Goal: Task Accomplishment & Management: Use online tool/utility

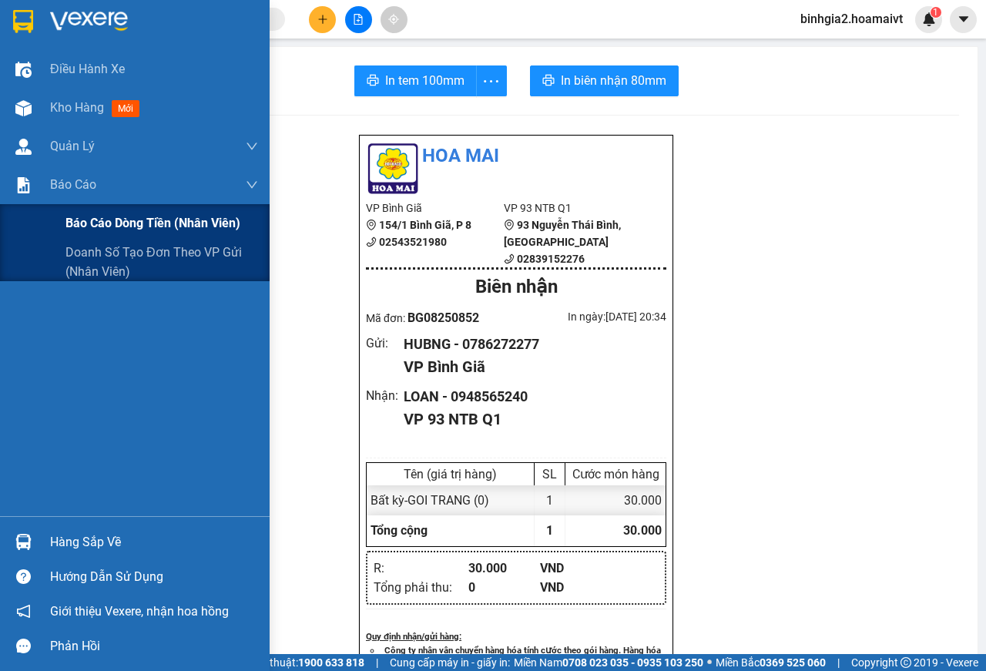
click at [98, 222] on span "Báo cáo dòng tiền (nhân viên)" at bounding box center [152, 222] width 175 height 19
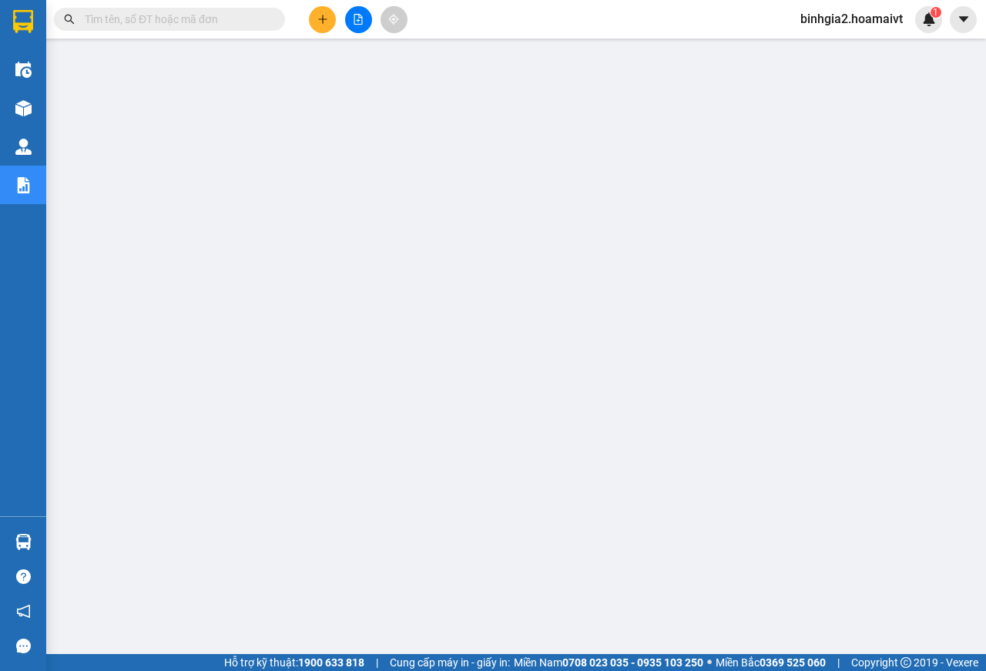
click at [819, 23] on span "binhgia2.hoamaivt" at bounding box center [851, 18] width 127 height 19
click at [850, 46] on span "Đăng xuất" at bounding box center [858, 47] width 95 height 17
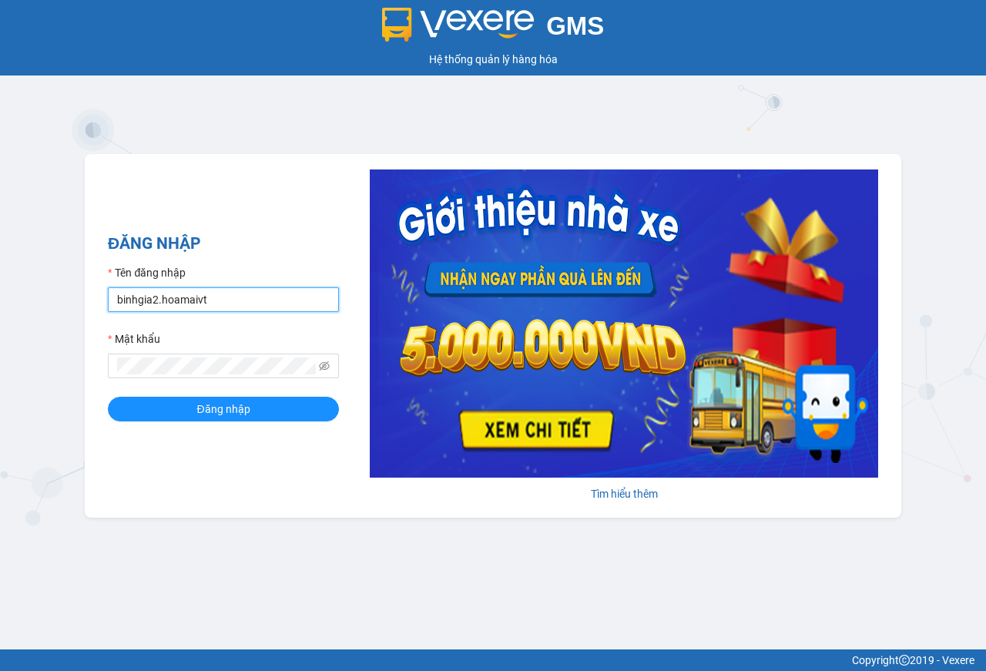
drag, startPoint x: 216, startPoint y: 299, endPoint x: 217, endPoint y: 307, distance: 7.9
click at [216, 299] on input "binhgia2.hoamaivt" at bounding box center [223, 299] width 231 height 25
type input "binhgia1.hoamaivt"
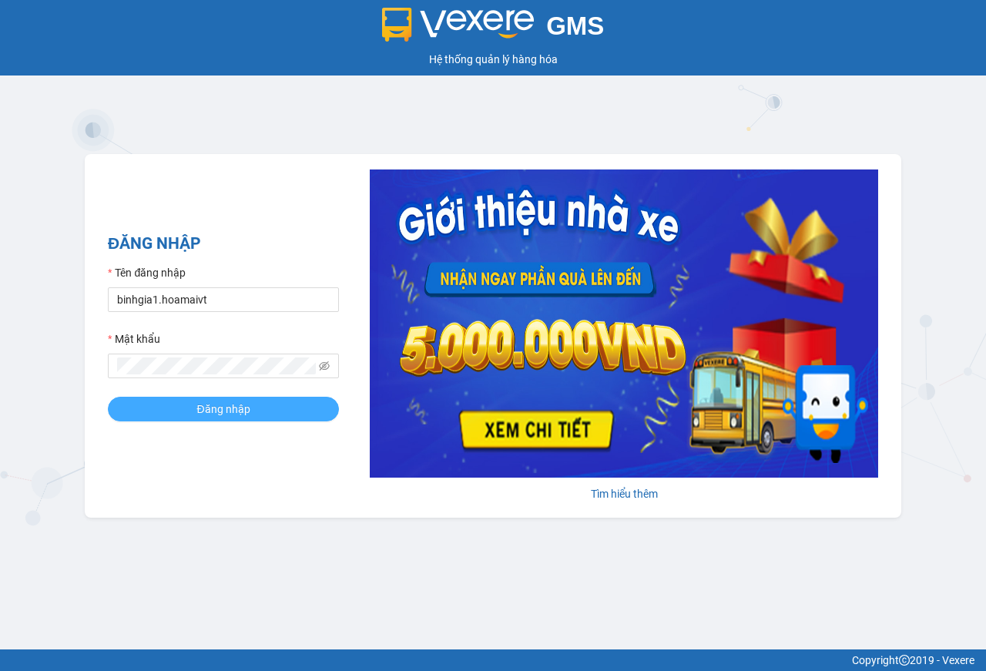
click at [219, 407] on span "Đăng nhập" at bounding box center [222, 408] width 53 height 17
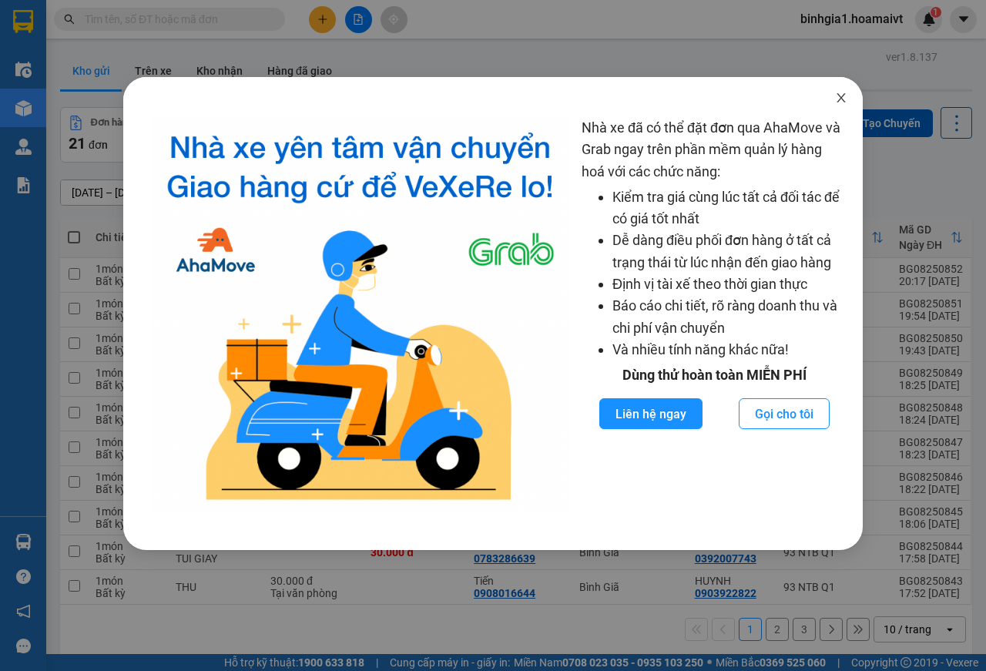
click at [841, 95] on icon "close" at bounding box center [841, 98] width 12 height 12
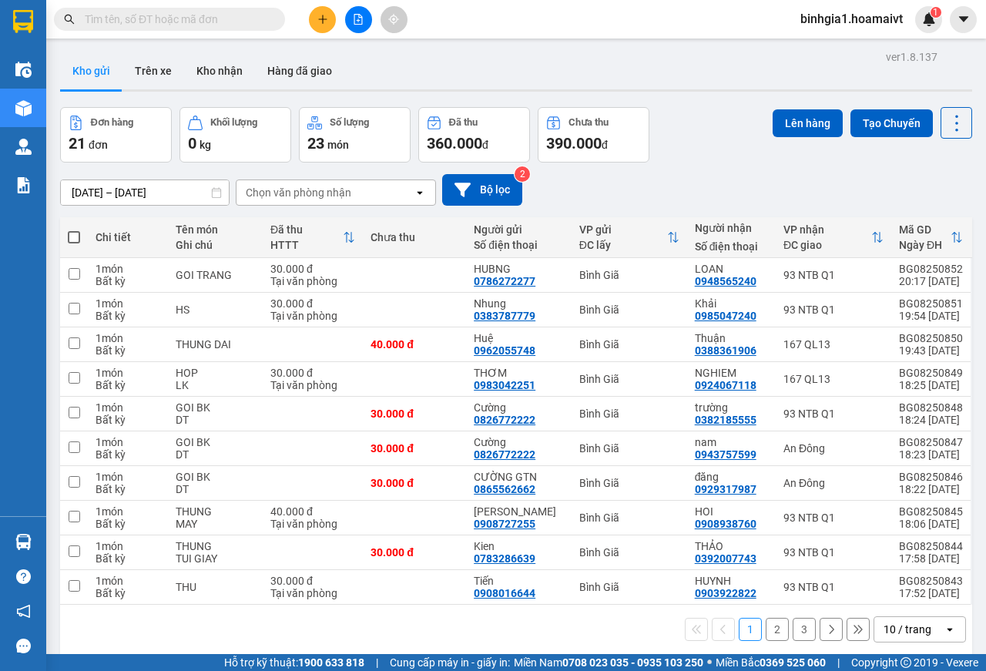
click at [890, 628] on div "10 / trang" at bounding box center [907, 628] width 48 height 15
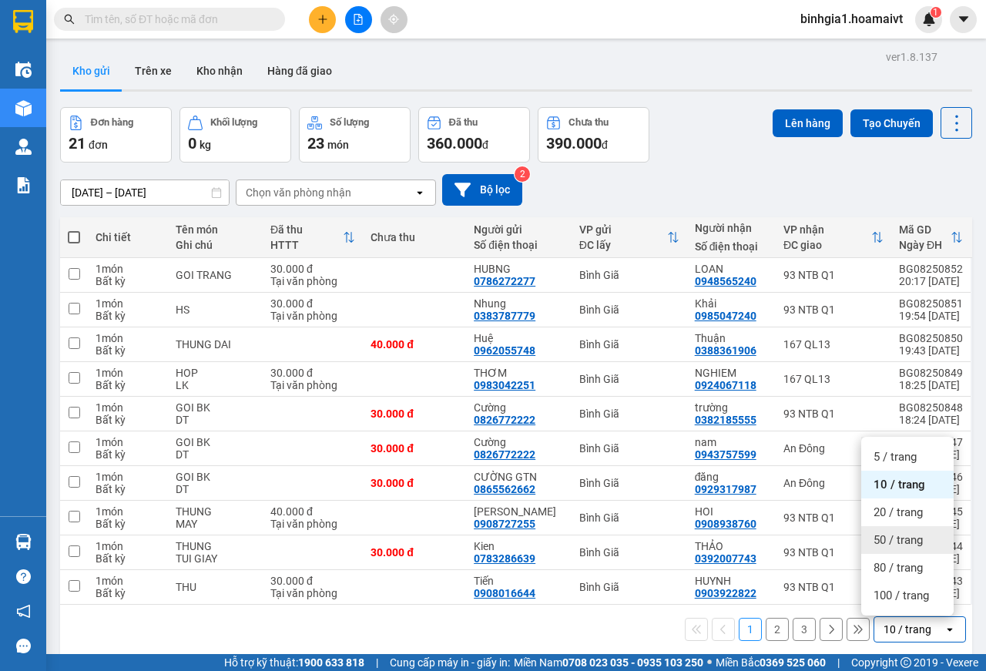
click at [883, 540] on span "50 / trang" at bounding box center [897, 539] width 49 height 15
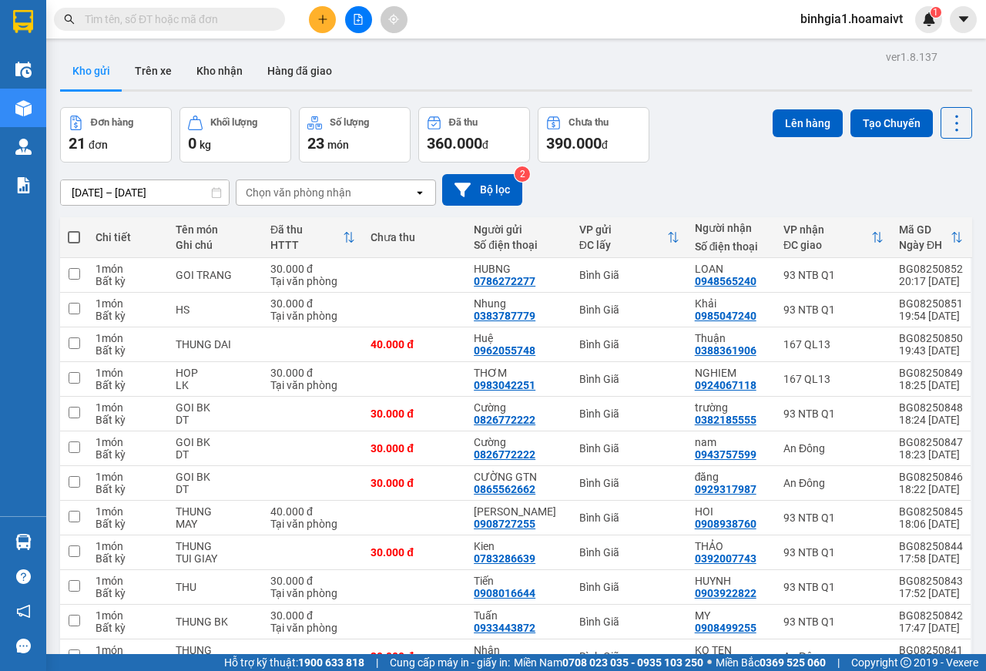
click at [703, 189] on div "[DATE] – [DATE] Press the down arrow key to interact with the calendar and sele…" at bounding box center [516, 190] width 912 height 32
click at [171, 16] on input "text" at bounding box center [176, 19] width 182 height 17
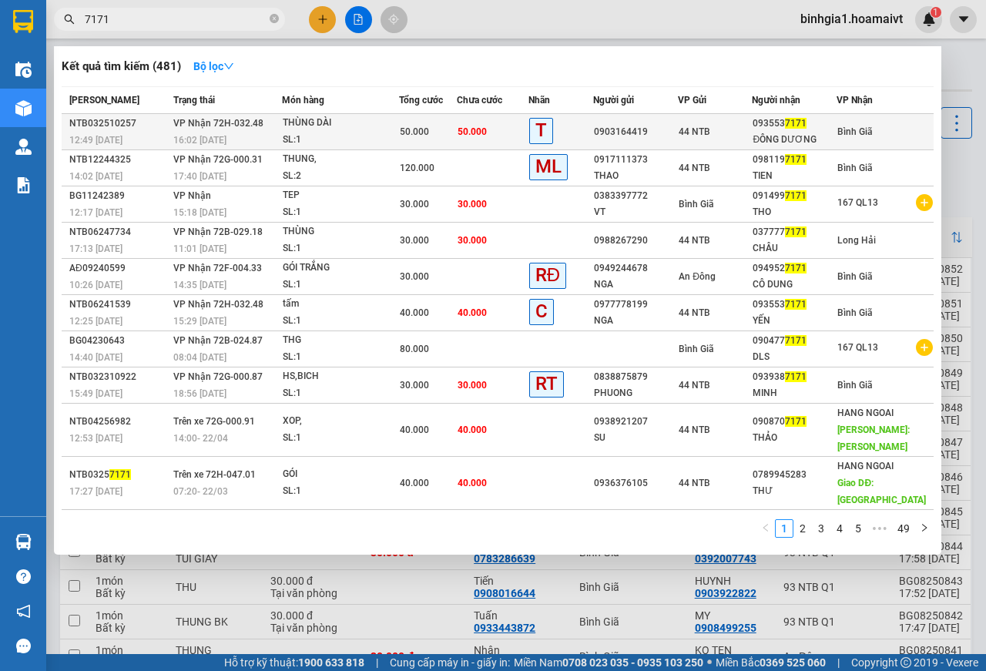
type input "7171"
click at [628, 127] on div "0903164419" at bounding box center [635, 132] width 83 height 16
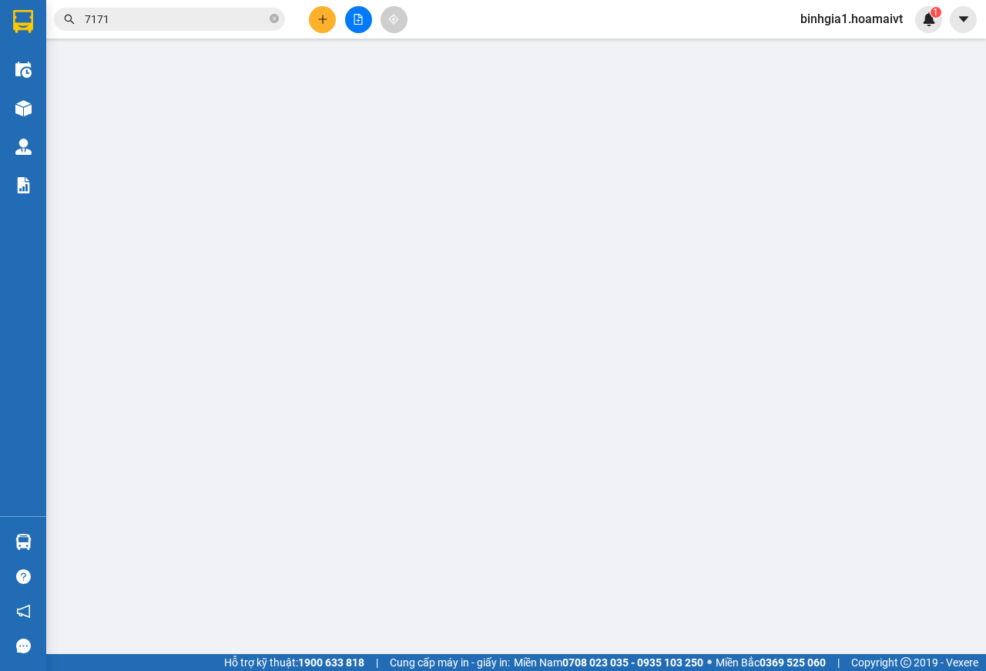
type input "0903164419"
type input "0935537171"
type input "ĐÔNG DƯƠNG"
type input "50.000"
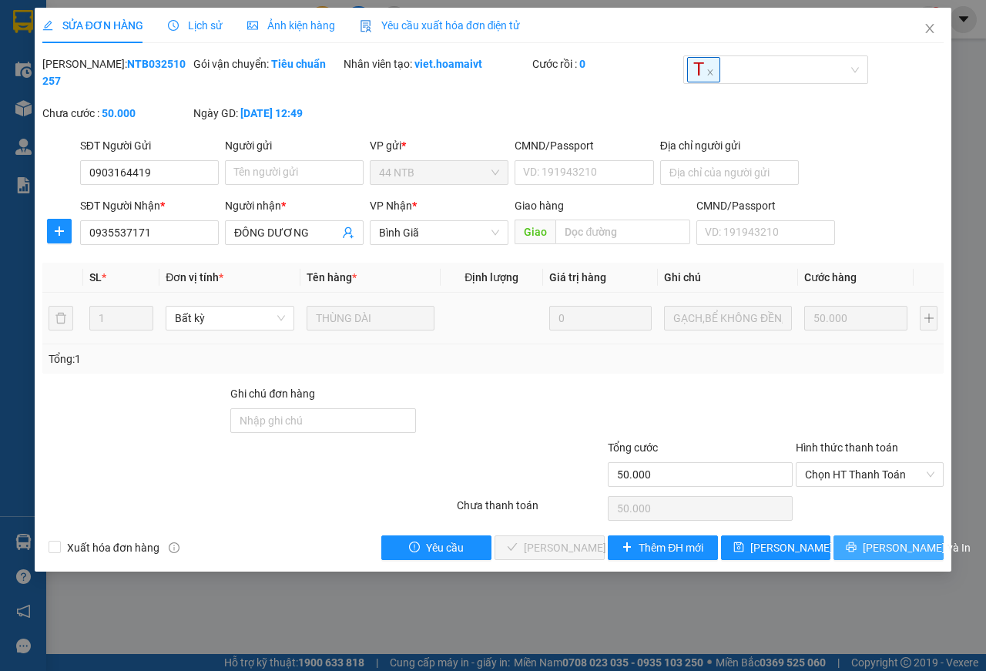
click at [881, 548] on span "[PERSON_NAME] và In" at bounding box center [917, 547] width 108 height 17
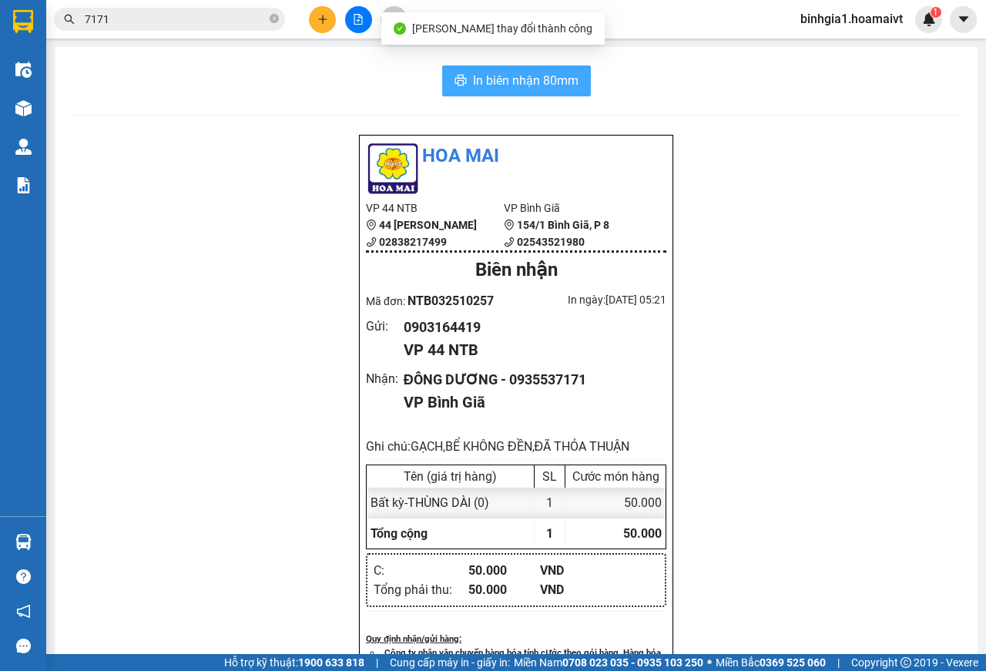
click at [475, 88] on span "In biên nhận 80mm" at bounding box center [526, 80] width 106 height 19
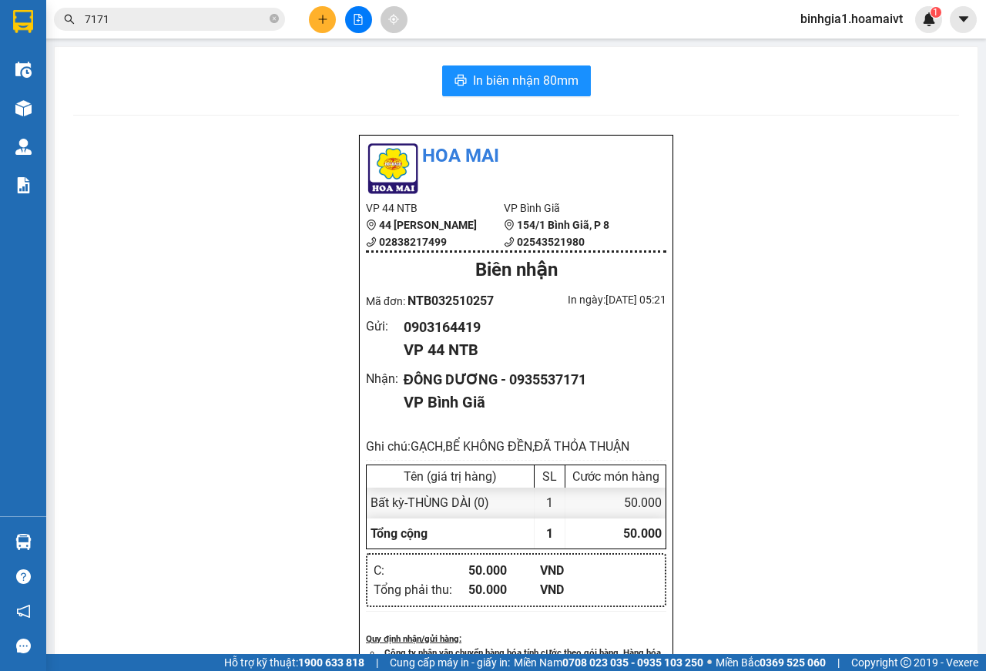
click at [935, 397] on div "Hoa Mai VP 44 NTB 44 [PERSON_NAME] 02838217499 VP Bình Giã 154/1 [GEOGRAPHIC_…" at bounding box center [516, 472] width 886 height 677
click at [926, 397] on div "Hoa Mai VP 44 NTB 44 [PERSON_NAME] 02838217499 VP Bình Giã 154/1 [GEOGRAPHIC_…" at bounding box center [516, 472] width 886 height 677
drag, startPoint x: 799, startPoint y: 109, endPoint x: 784, endPoint y: 119, distance: 18.2
click at [789, 119] on div "In biên nhận 80mm Hoa Mai VP 44 NTB 44 [PERSON_NAME] 02838217499 VP Bình Giã …" at bounding box center [516, 438] width 923 height 782
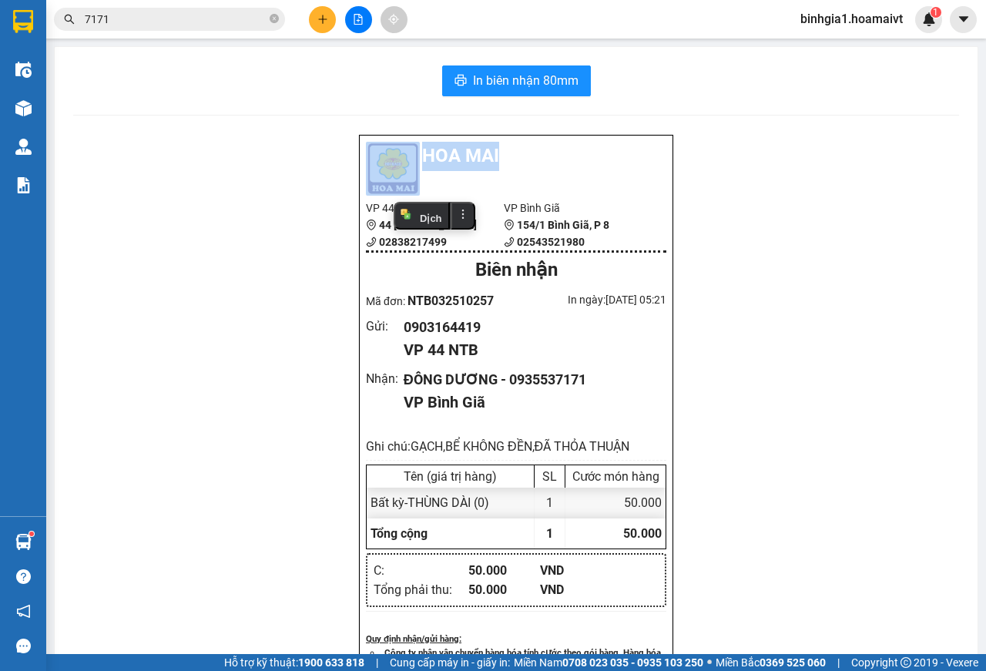
click at [783, 135] on div "Hoa Mai VP 44 NTB 44 [PERSON_NAME] 02838217499 VP Bình Giã 154/1 [GEOGRAPHIC_…" at bounding box center [516, 472] width 886 height 677
click at [783, 136] on div "Hoa Mai VP 44 NTB 44 [PERSON_NAME] 02838217499 VP Bình Giã 154/1 [GEOGRAPHIC_…" at bounding box center [516, 472] width 886 height 677
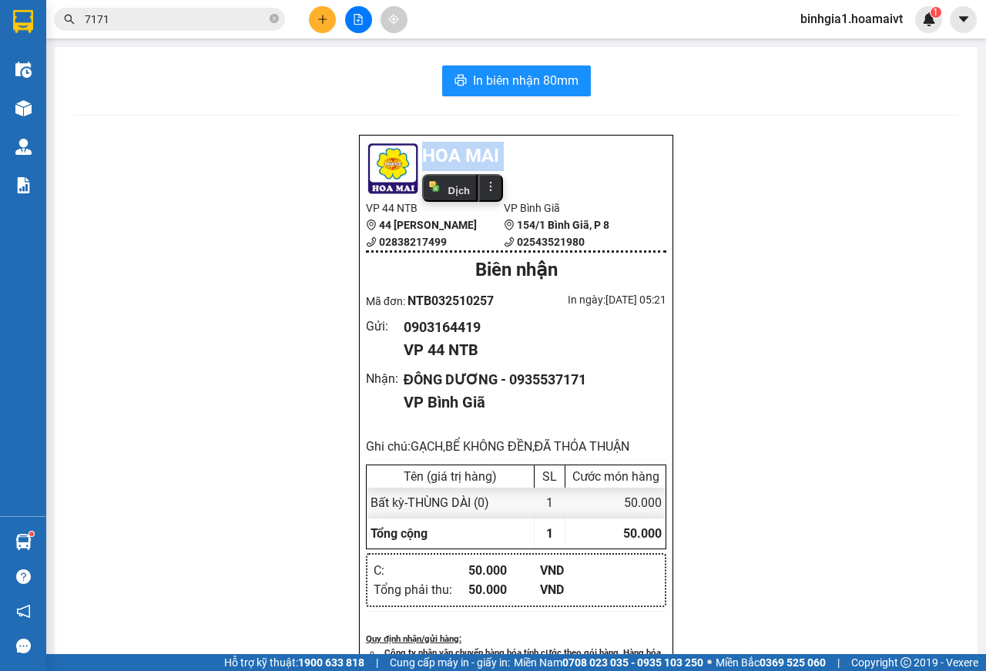
click at [783, 136] on div "Hoa Mai VP 44 NTB 44 [PERSON_NAME] 02838217499 VP Bình Giã 154/1 [GEOGRAPHIC_…" at bounding box center [516, 472] width 886 height 677
click at [783, 137] on div "Hoa Mai VP 44 NTB 44 [PERSON_NAME] 02838217499 VP Bình Giã 154/1 [GEOGRAPHIC_…" at bounding box center [516, 472] width 886 height 677
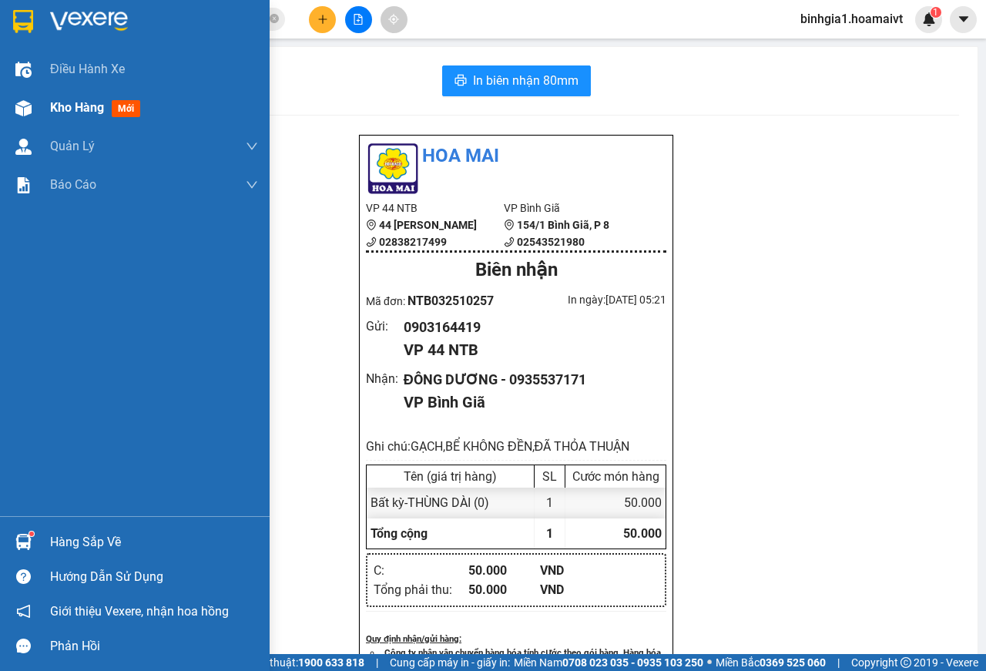
click at [62, 111] on span "Kho hàng" at bounding box center [77, 107] width 54 height 15
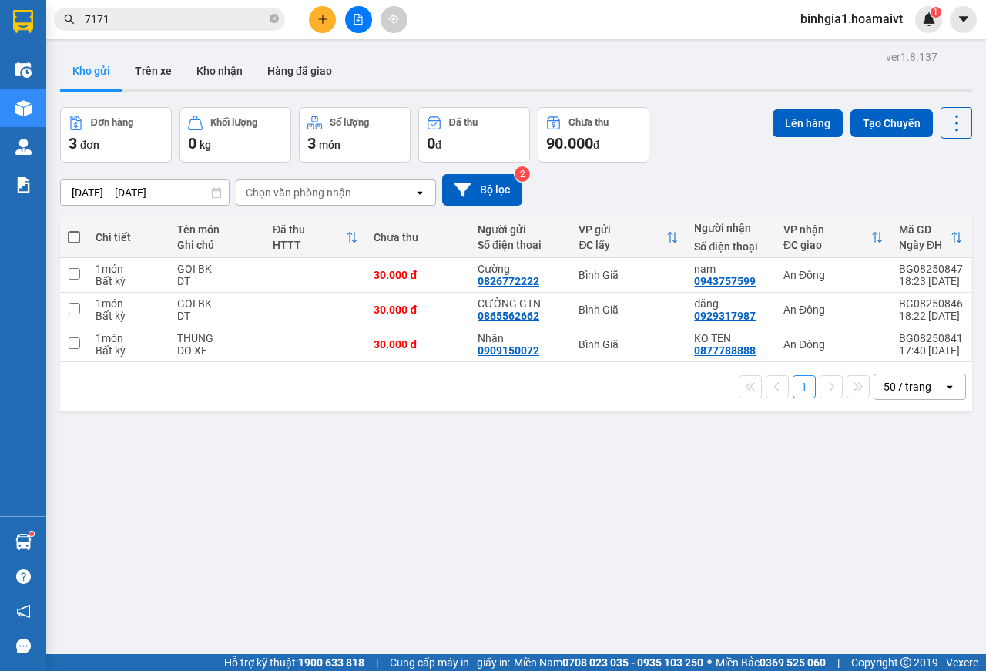
click at [72, 236] on span at bounding box center [74, 237] width 12 height 12
click at [74, 229] on input "checkbox" at bounding box center [74, 229] width 0 height 0
checkbox input "true"
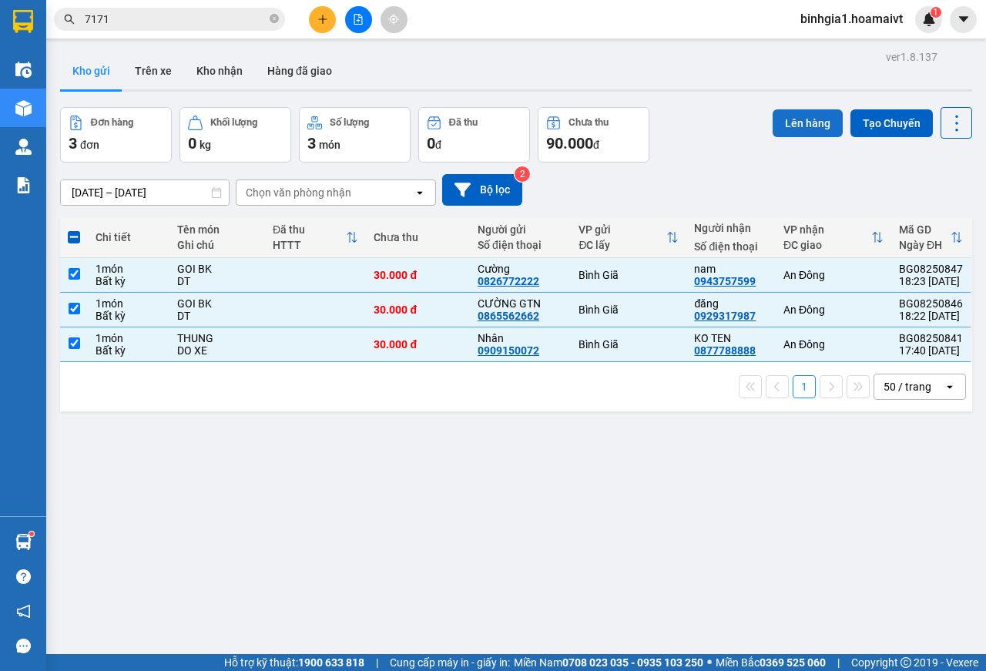
click at [799, 118] on button "Lên hàng" at bounding box center [807, 123] width 70 height 28
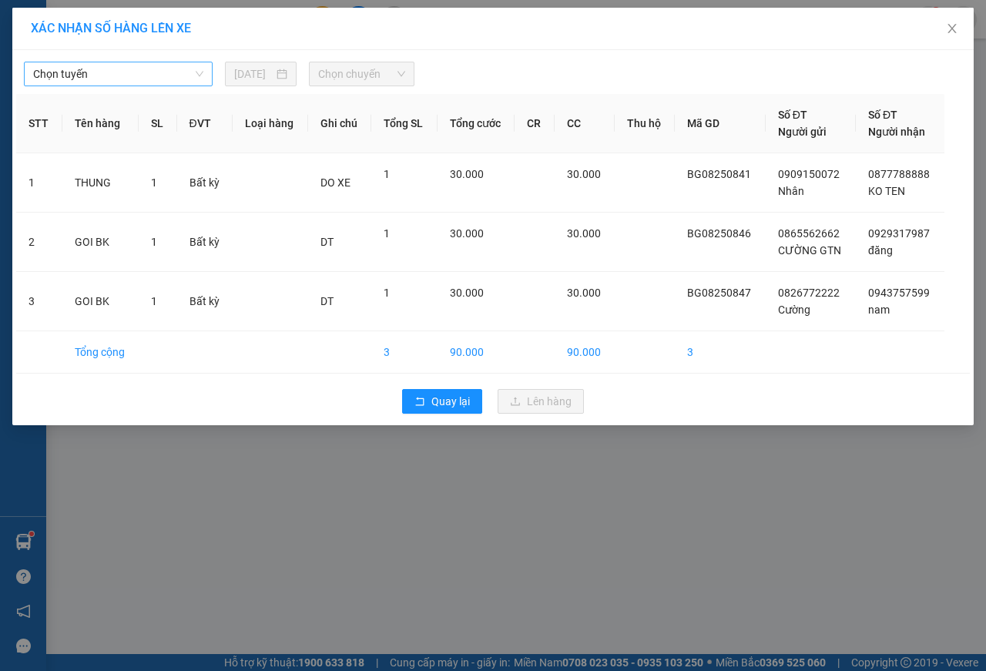
click at [102, 77] on span "Chọn tuyến" at bounding box center [118, 73] width 170 height 23
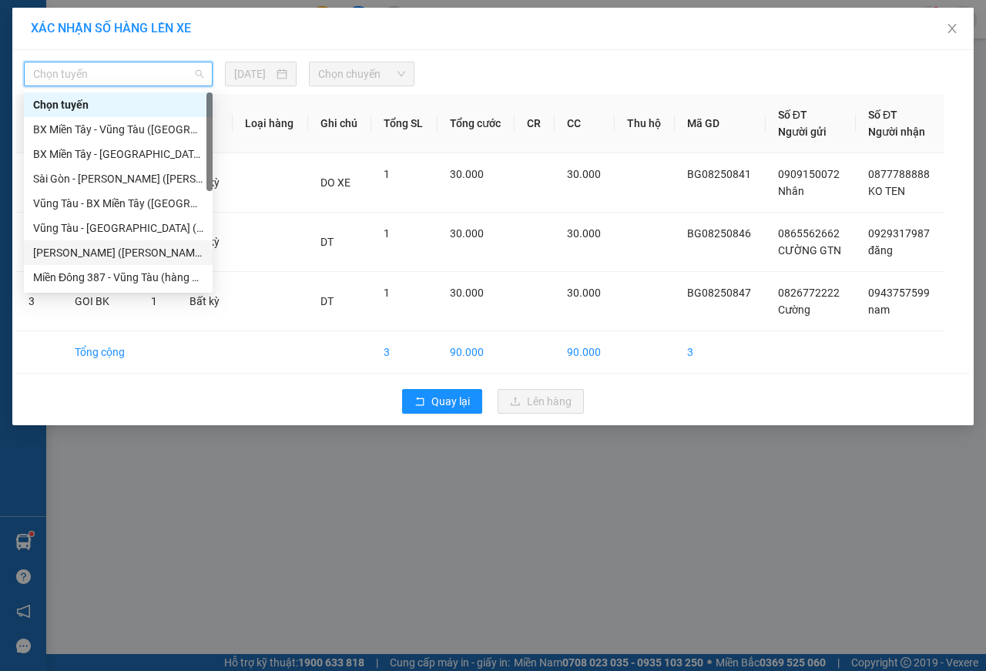
scroll to position [148, 0]
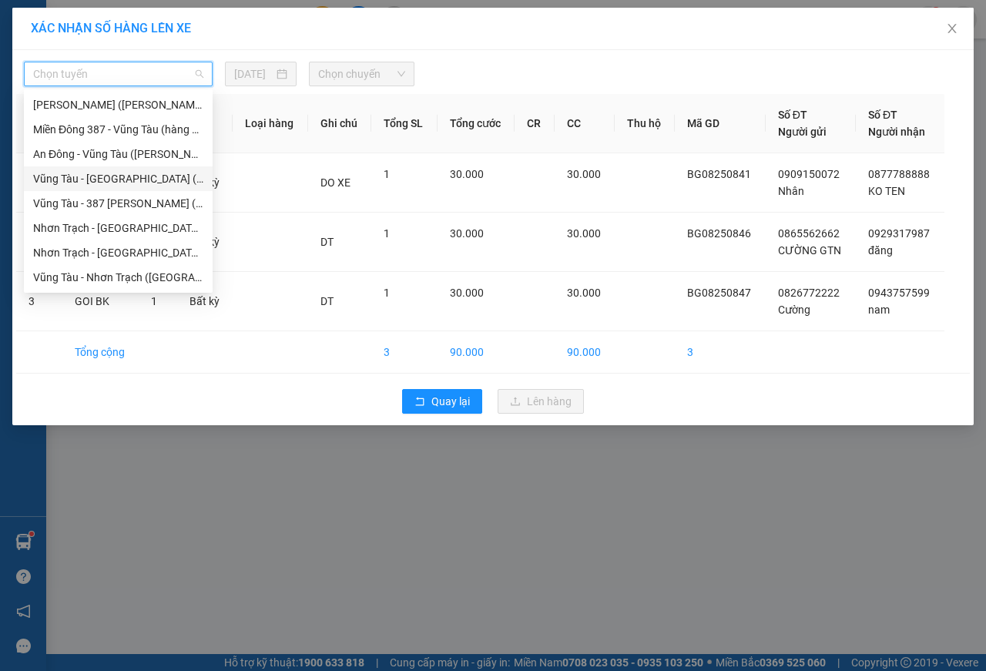
click at [112, 175] on div "Vũng Tàu - [GEOGRAPHIC_DATA] ([GEOGRAPHIC_DATA])" at bounding box center [118, 178] width 170 height 17
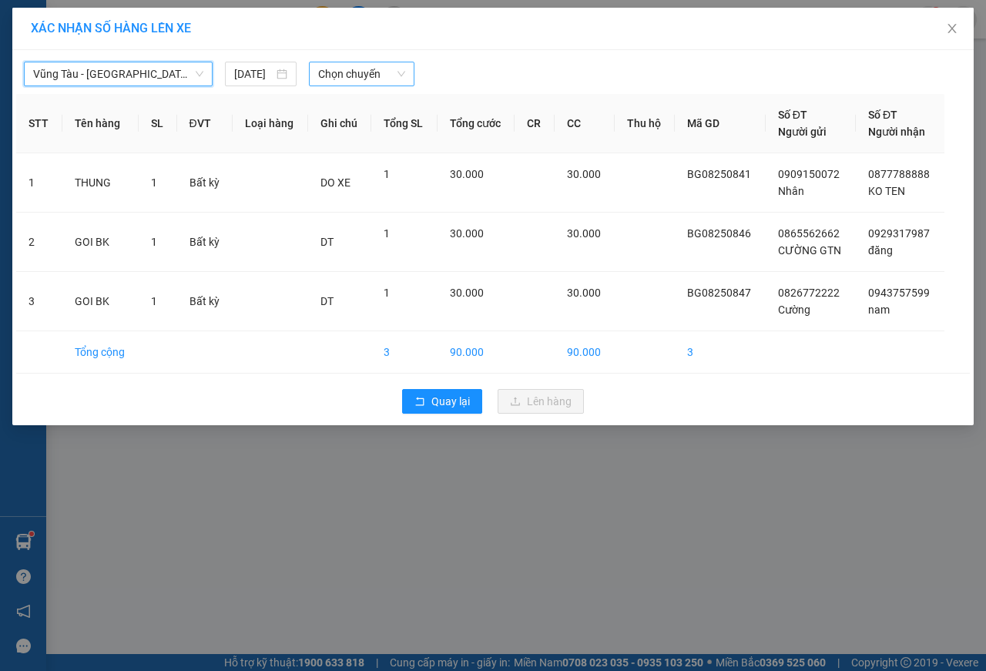
click at [367, 79] on span "Chọn chuyến" at bounding box center [361, 73] width 86 height 23
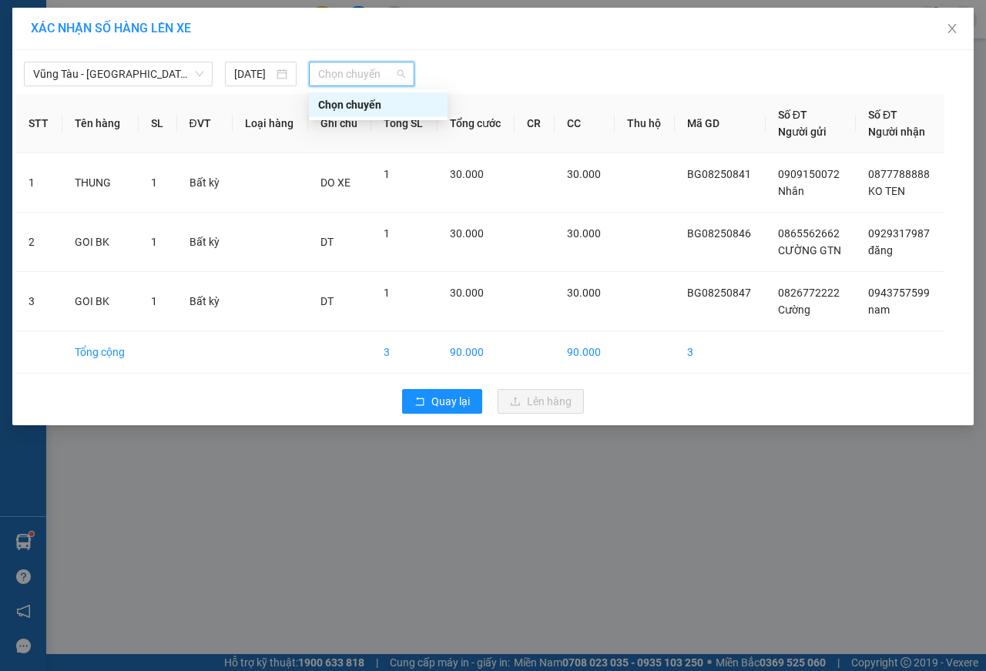
click at [429, 68] on div at bounding box center [615, 74] width 394 height 25
click at [446, 70] on div at bounding box center [615, 74] width 394 height 25
click at [401, 73] on span "Chọn chuyến" at bounding box center [361, 73] width 86 height 23
type input "06"
click at [429, 129] on div "Thêm chuyến " 06:00 "" at bounding box center [390, 130] width 162 height 26
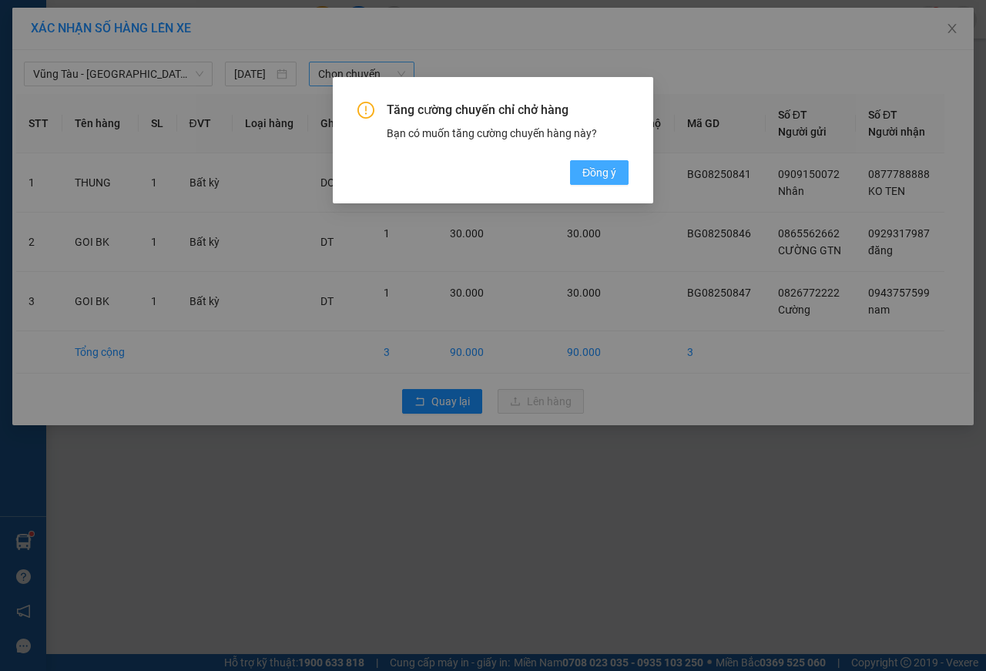
click at [609, 169] on span "Đồng ý" at bounding box center [599, 172] width 34 height 17
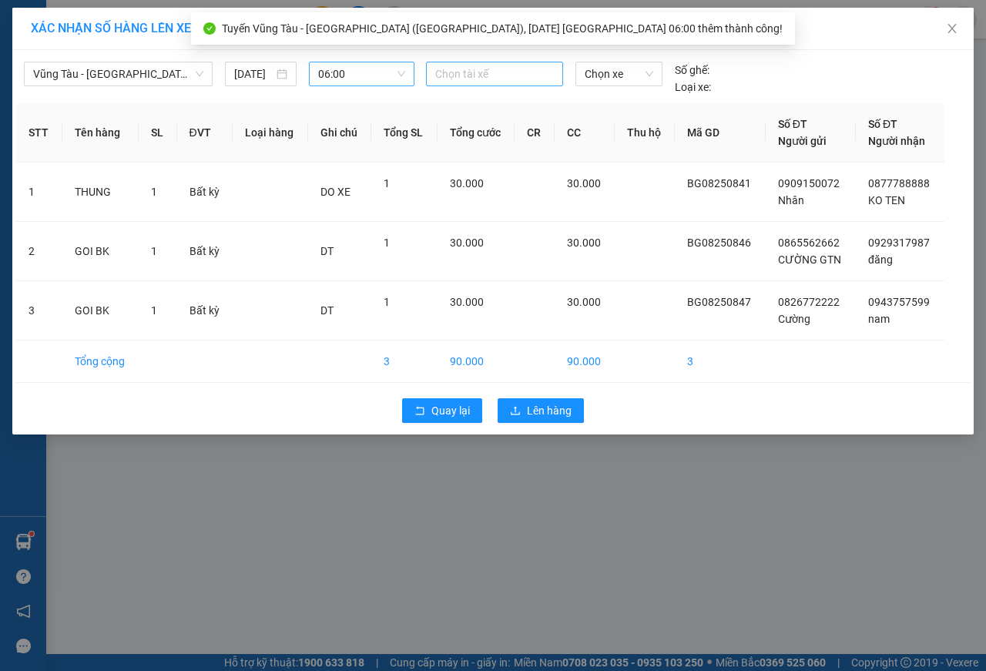
click at [473, 68] on div at bounding box center [494, 74] width 129 height 18
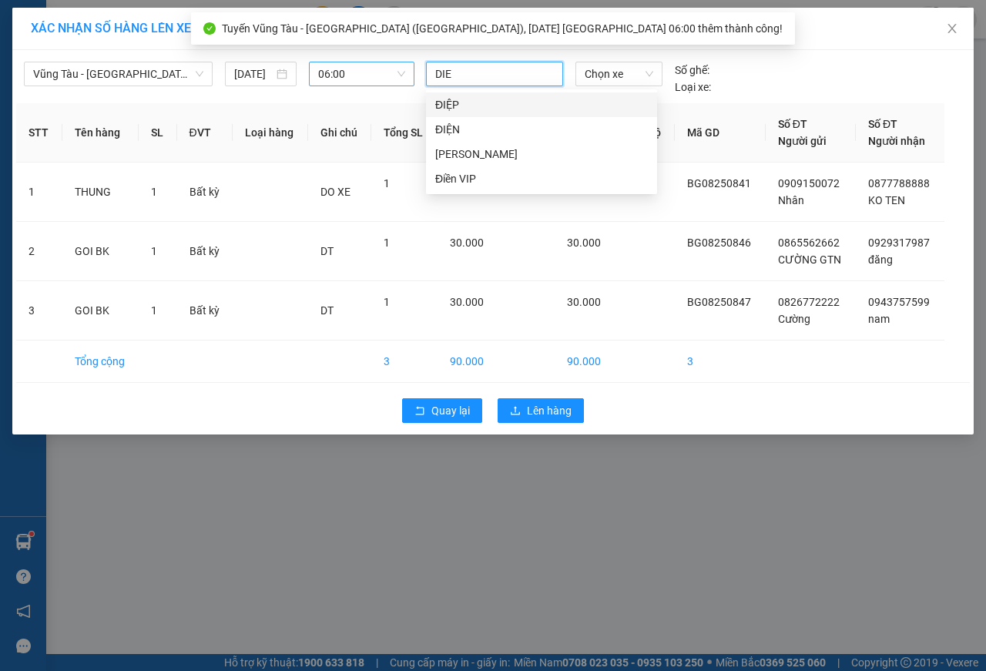
type input "DIEP"
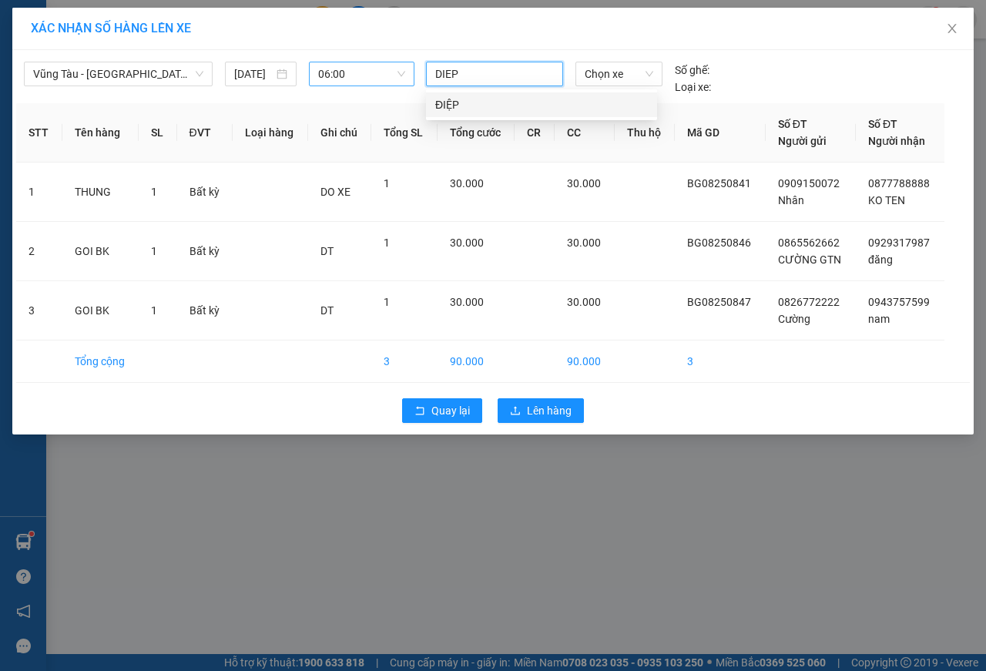
click at [486, 106] on div "ĐIỆP" at bounding box center [541, 104] width 213 height 17
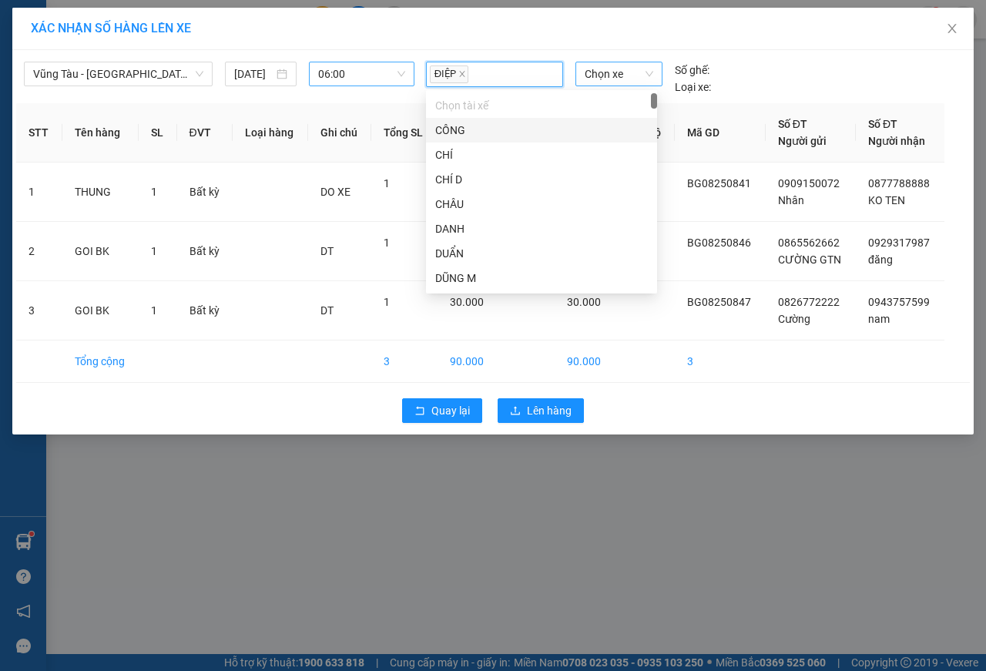
click at [593, 72] on span "Chọn xe" at bounding box center [619, 73] width 69 height 23
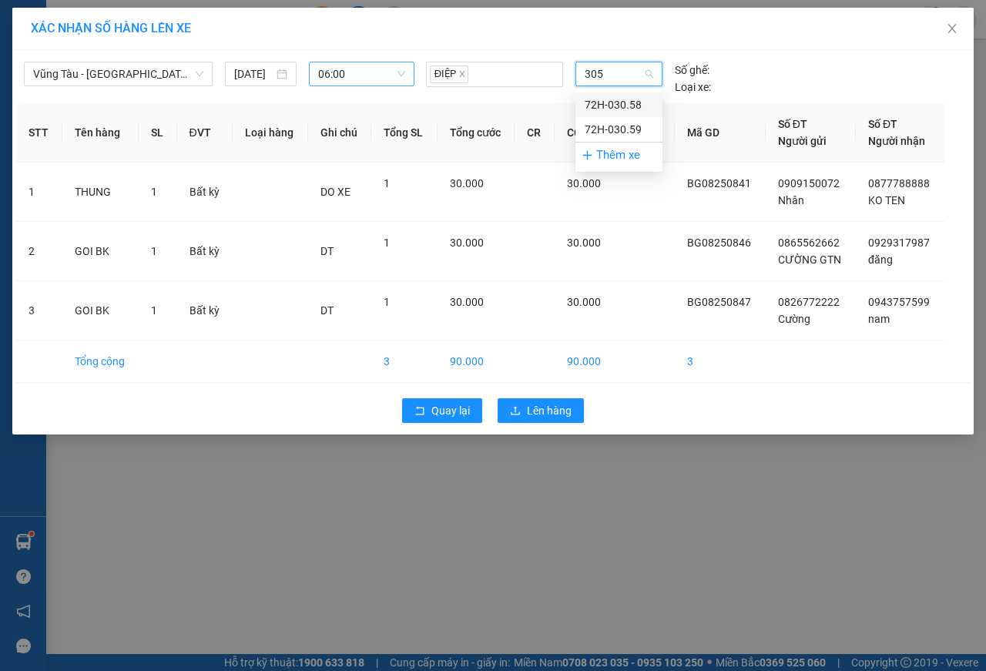
type input "3059"
click at [597, 106] on div "72H-030.59" at bounding box center [619, 104] width 69 height 17
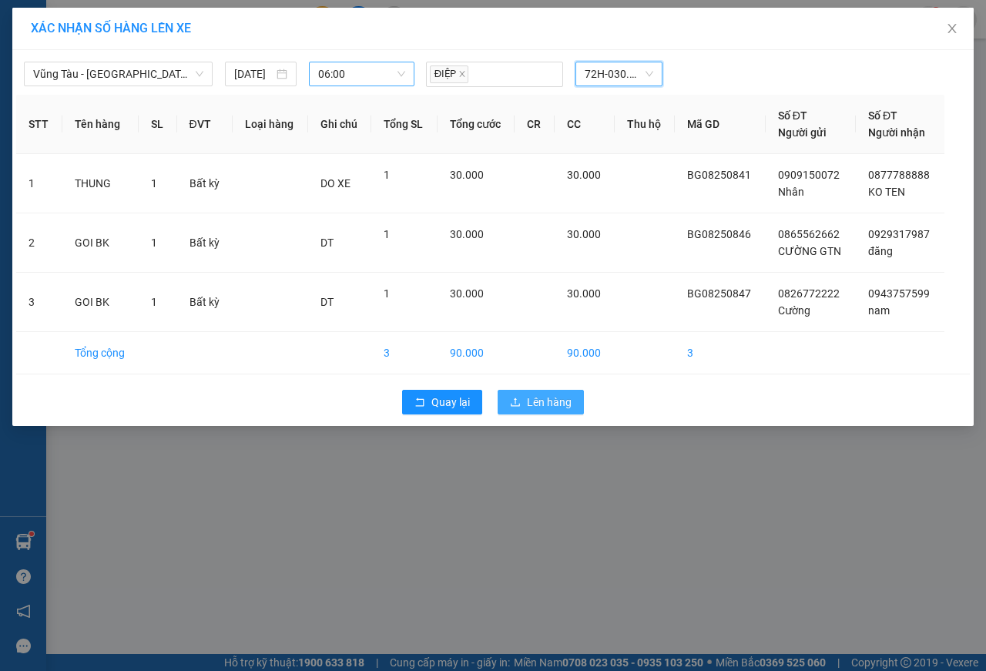
click at [556, 400] on span "Lên hàng" at bounding box center [549, 402] width 45 height 17
